Goal: Register for event/course: Sign up to attend an event or enroll in a course

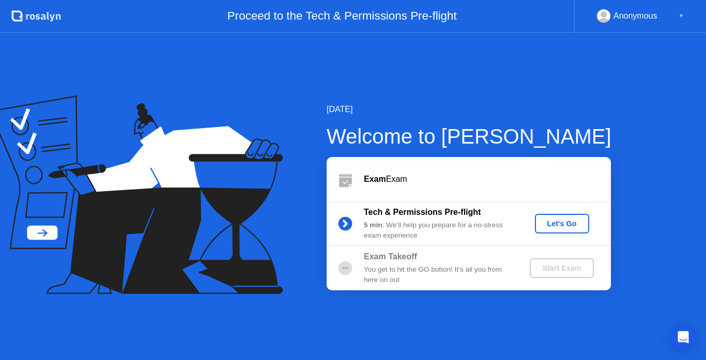
click at [571, 228] on div "Let's Go" at bounding box center [562, 224] width 46 height 8
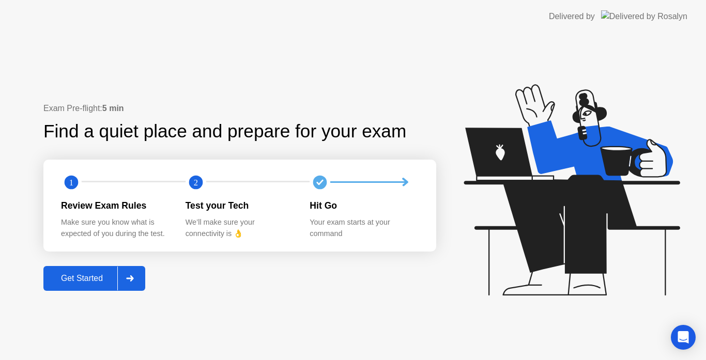
click at [68, 280] on div "Get Started" at bounding box center [82, 278] width 71 height 9
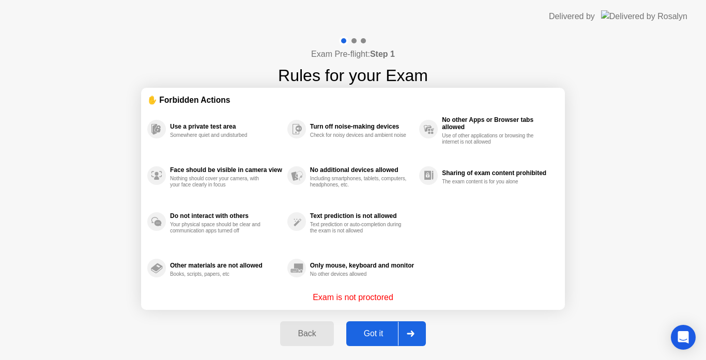
click at [377, 334] on div "Got it" at bounding box center [374, 333] width 49 height 9
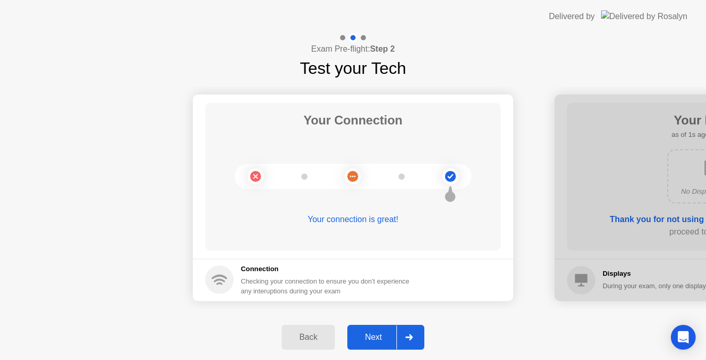
click at [377, 334] on div "Next" at bounding box center [374, 337] width 46 height 9
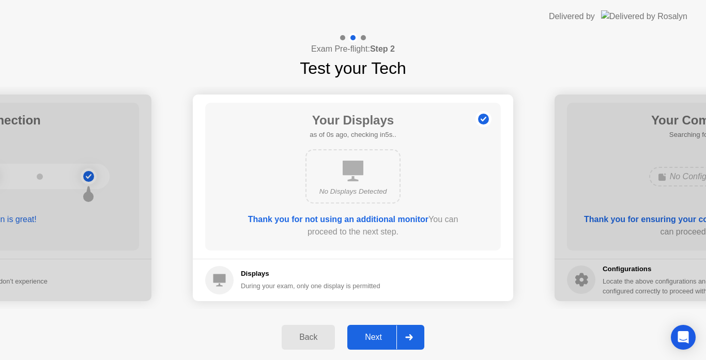
click at [377, 334] on div "Next" at bounding box center [374, 337] width 46 height 9
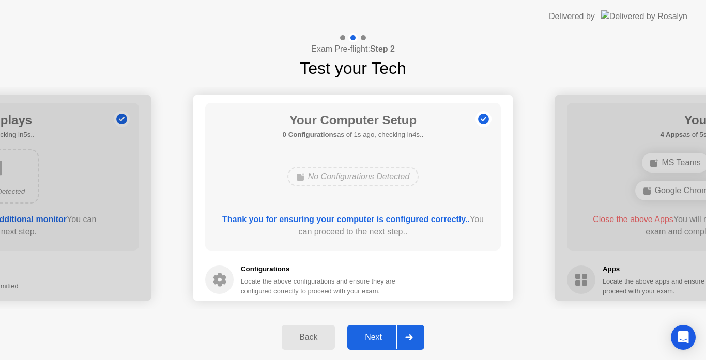
click at [368, 334] on div "Next" at bounding box center [374, 337] width 46 height 9
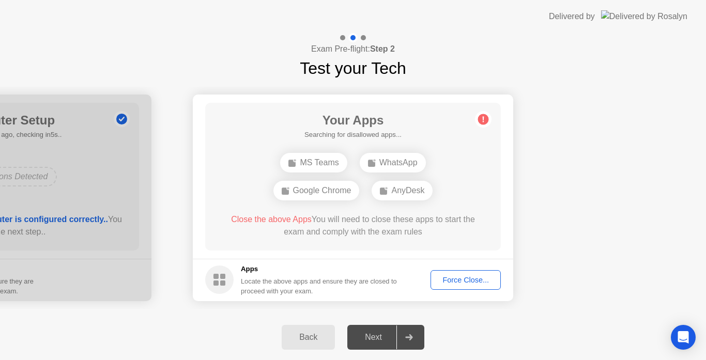
click at [473, 274] on button "Force Close..." at bounding box center [466, 280] width 70 height 20
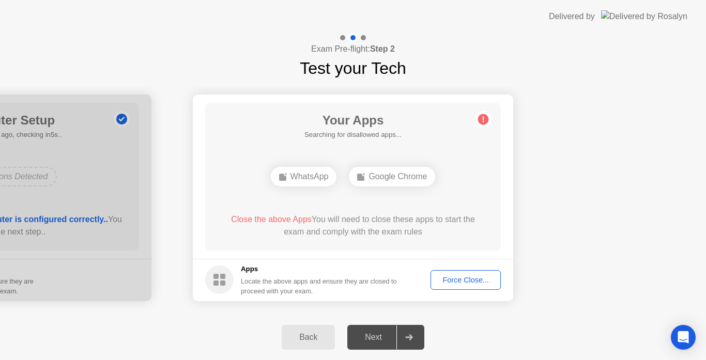
click at [484, 278] on div "Force Close..." at bounding box center [465, 280] width 63 height 8
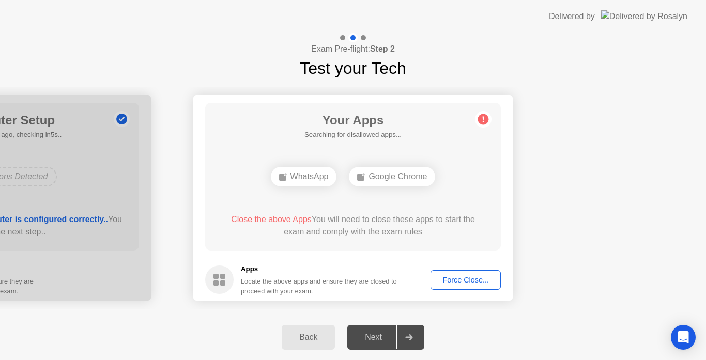
click at [482, 284] on div "Force Close..." at bounding box center [465, 280] width 63 height 8
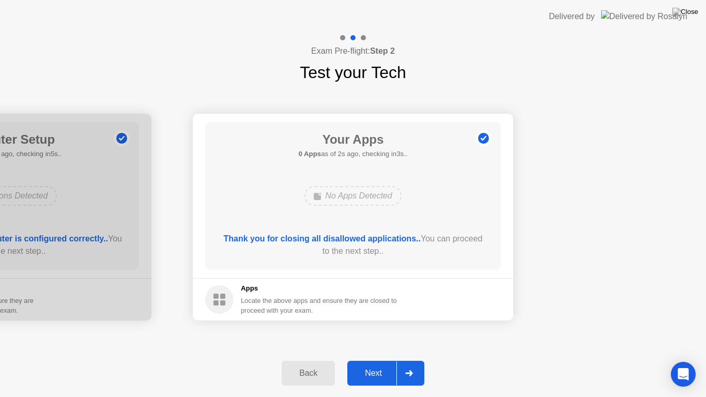
click at [366, 360] on div "Next" at bounding box center [374, 373] width 46 height 9
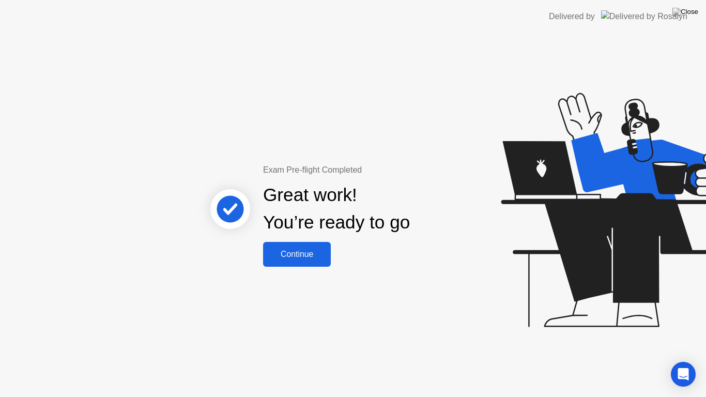
click at [295, 246] on button "Continue" at bounding box center [297, 254] width 68 height 25
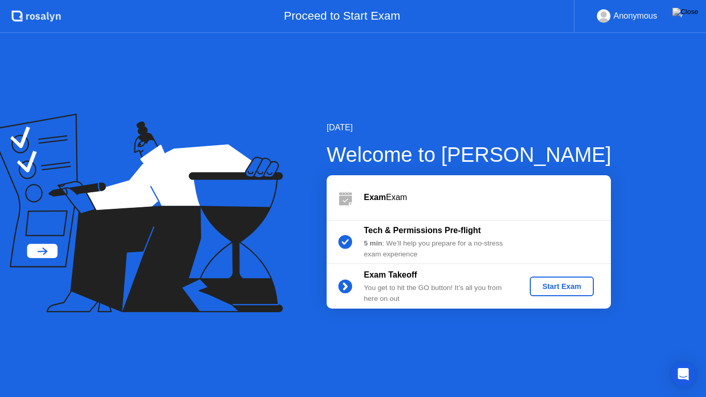
click at [574, 287] on div "Start Exam" at bounding box center [561, 286] width 55 height 8
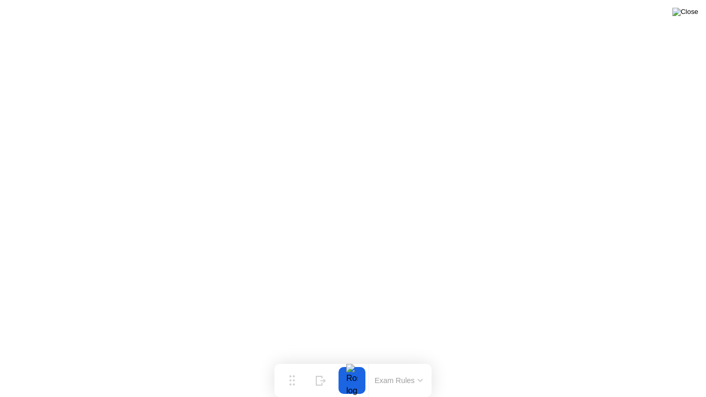
click at [695, 15] on img at bounding box center [686, 12] width 26 height 8
